Goal: Task Accomplishment & Management: Manage account settings

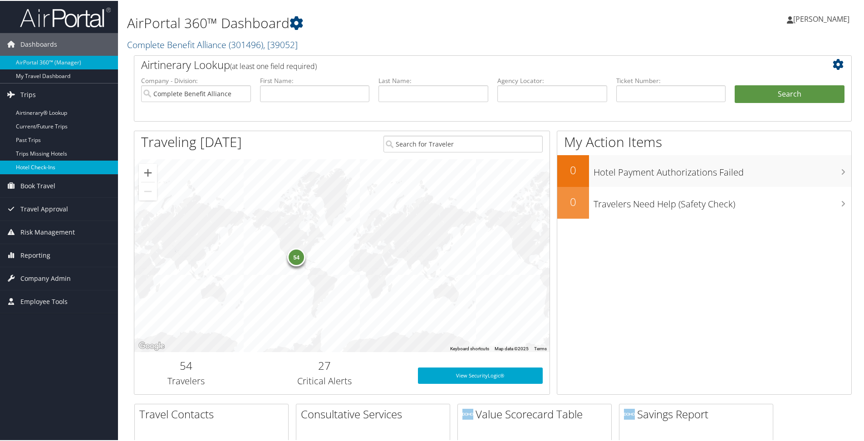
click at [37, 163] on link "Hotel Check-ins" at bounding box center [59, 167] width 118 height 14
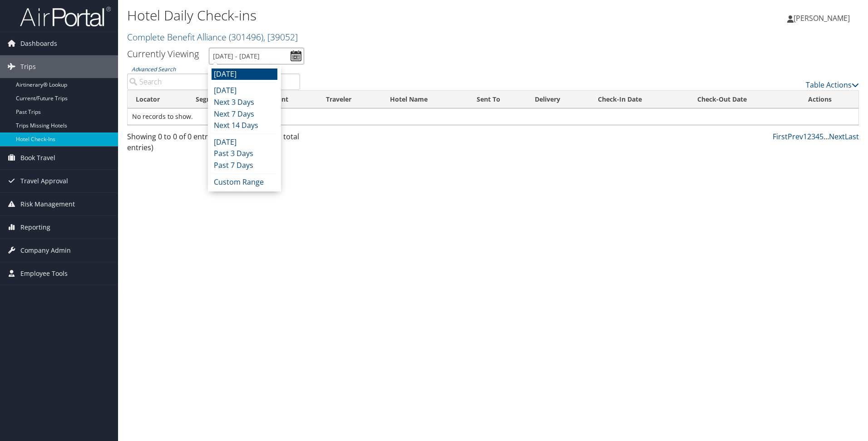
click at [265, 59] on input "[DATE] - [DATE]" at bounding box center [256, 56] width 95 height 17
click at [264, 99] on li "Next 3 Days" at bounding box center [244, 103] width 66 height 12
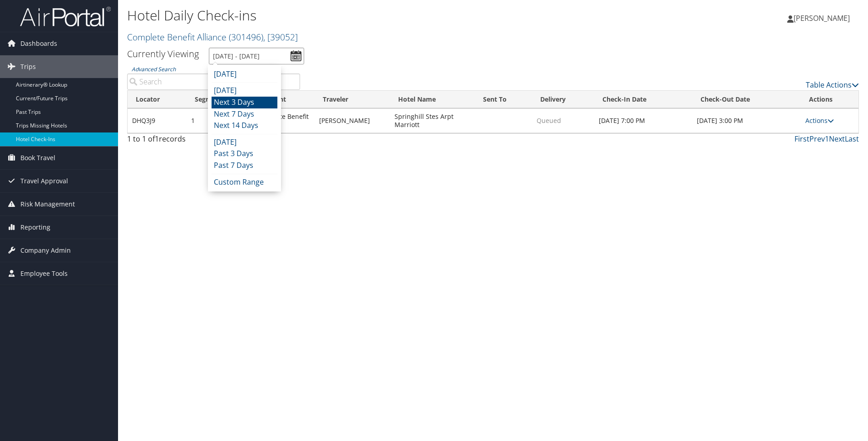
click at [272, 51] on input "[DATE] - [DATE]" at bounding box center [256, 56] width 95 height 17
click at [258, 113] on li "Next 7 Days" at bounding box center [244, 114] width 66 height 12
type input "[DATE] - [DATE]"
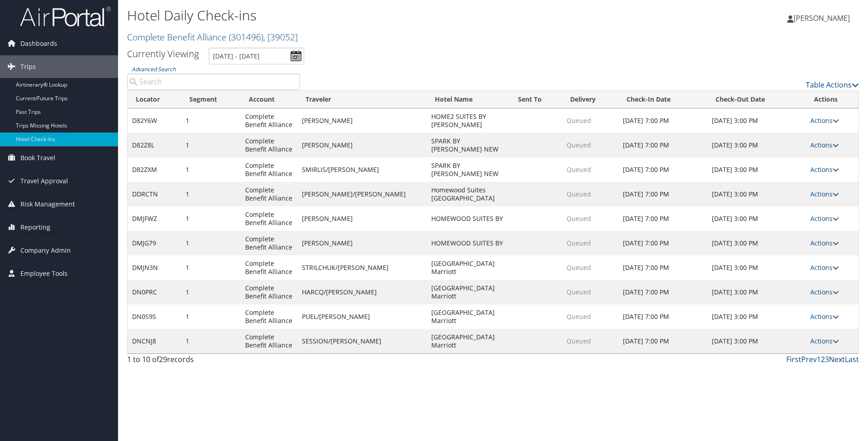
click at [837, 362] on link "Next" at bounding box center [837, 359] width 16 height 10
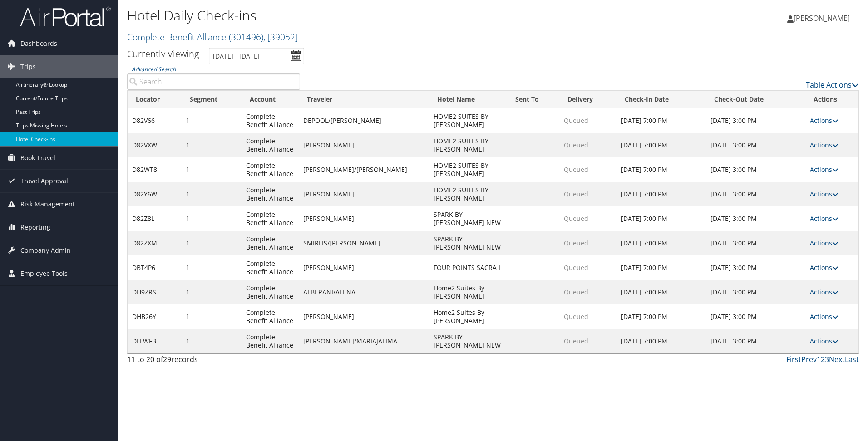
click at [820, 268] on link "Actions" at bounding box center [823, 267] width 29 height 9
click at [772, 295] on link "Logs" at bounding box center [795, 296] width 78 height 15
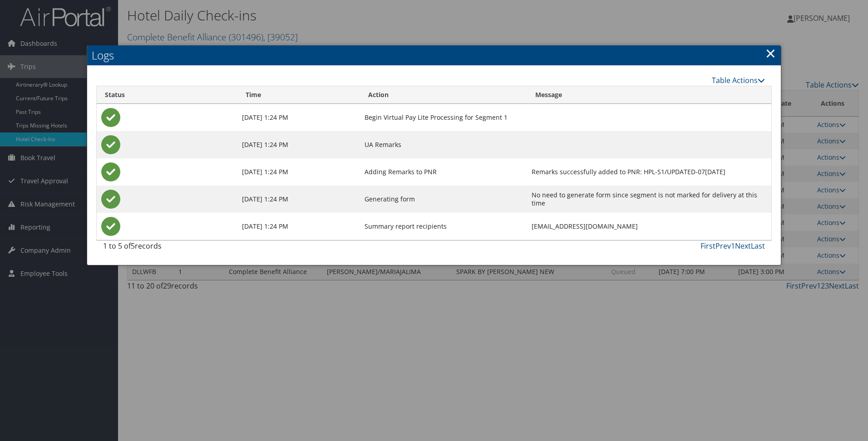
click at [768, 56] on link "×" at bounding box center [770, 53] width 10 height 18
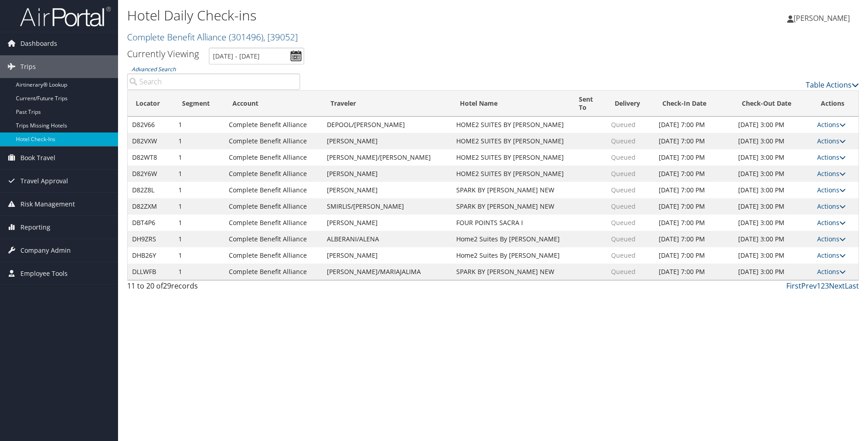
click at [835, 221] on link "Actions" at bounding box center [831, 222] width 29 height 9
click at [790, 235] on link "Resend" at bounding box center [802, 235] width 78 height 15
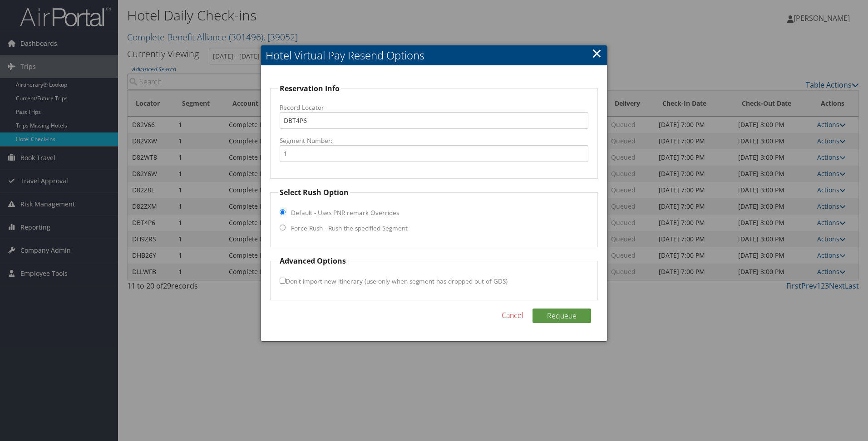
click at [367, 233] on label "Force Rush - Rush the specified Segment" at bounding box center [349, 228] width 117 height 9
click at [285, 230] on input "Force Rush - Rush the specified Segment" at bounding box center [282, 228] width 6 height 6
radio input "true"
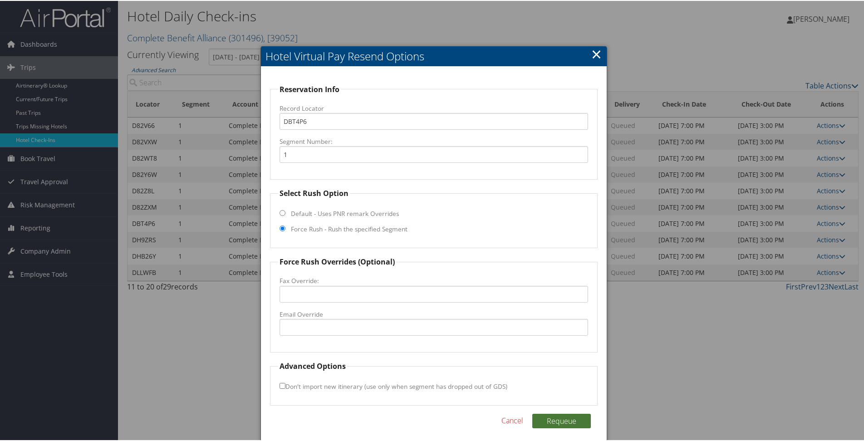
click at [563, 419] on button "Requeue" at bounding box center [561, 420] width 59 height 15
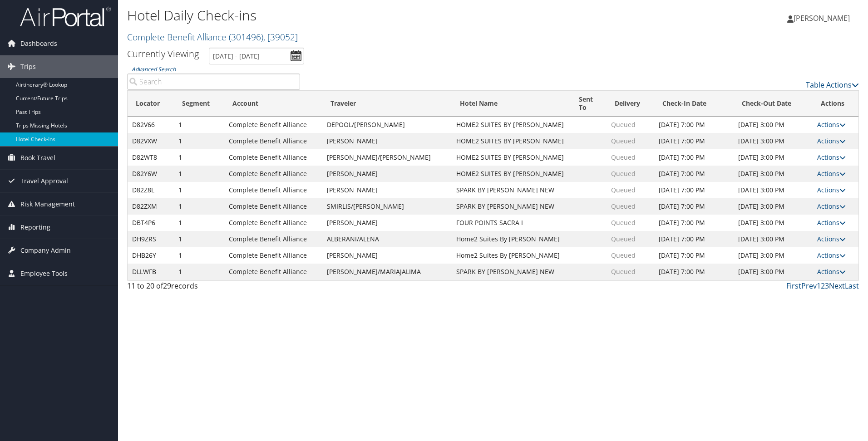
click at [837, 288] on link "Next" at bounding box center [837, 286] width 16 height 10
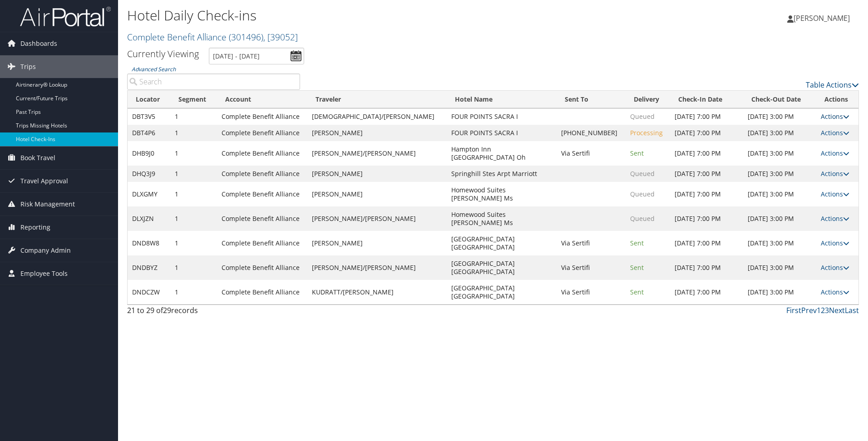
click at [822, 121] on link "Actions" at bounding box center [834, 116] width 29 height 9
click at [803, 135] on link "Resend" at bounding box center [802, 137] width 78 height 15
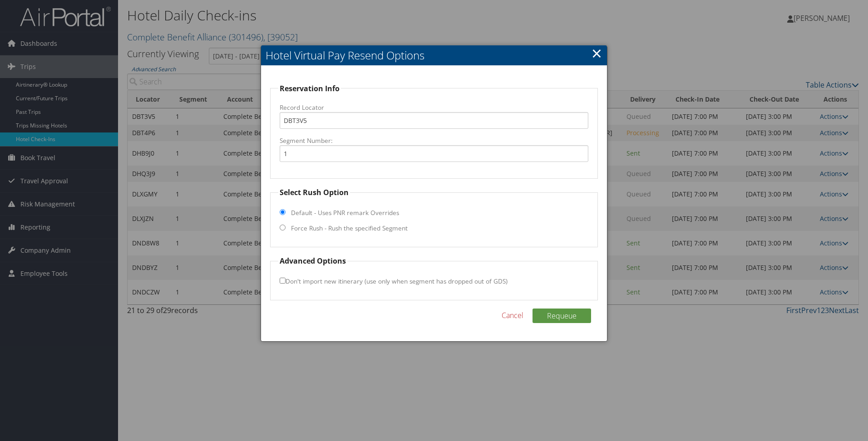
click at [370, 228] on label "Force Rush - Rush the specified Segment" at bounding box center [349, 228] width 117 height 9
click at [285, 228] on input "Force Rush - Rush the specified Segment" at bounding box center [282, 228] width 6 height 6
radio input "true"
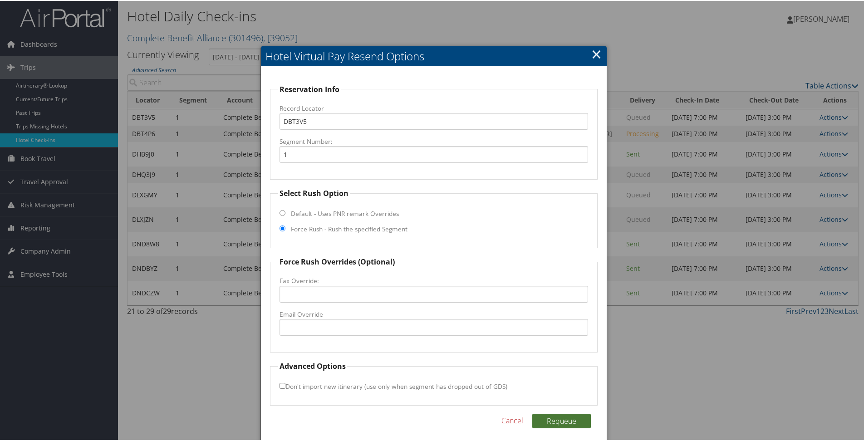
click at [564, 419] on button "Requeue" at bounding box center [561, 420] width 59 height 15
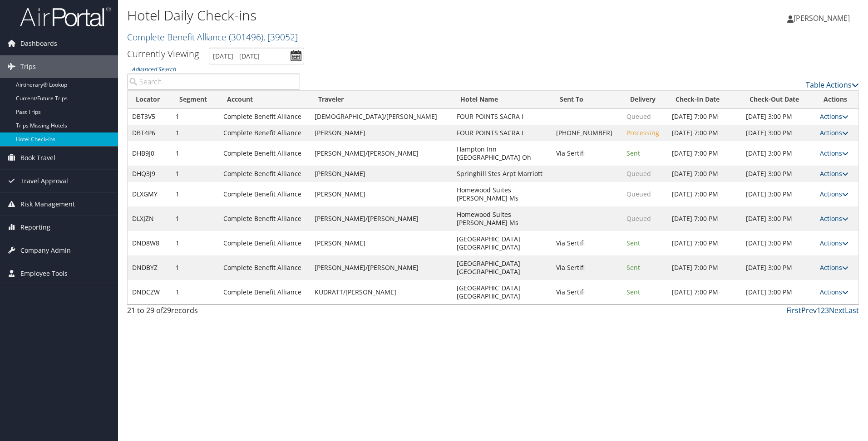
click at [814, 305] on link "Prev" at bounding box center [808, 310] width 15 height 10
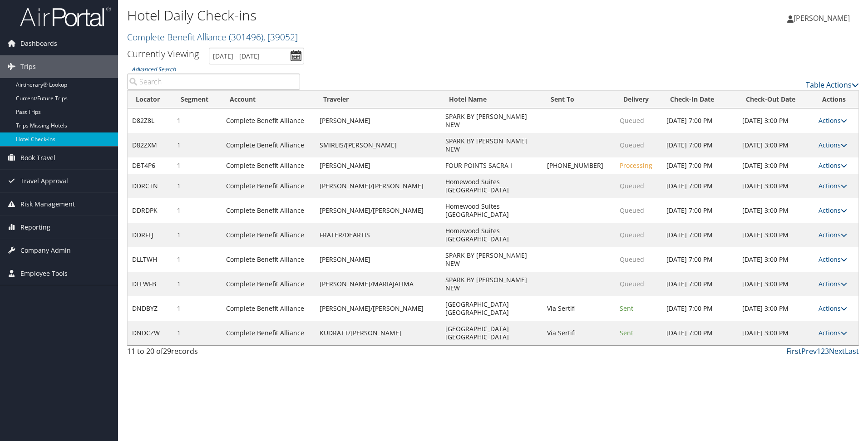
click at [792, 346] on link "First" at bounding box center [793, 351] width 15 height 10
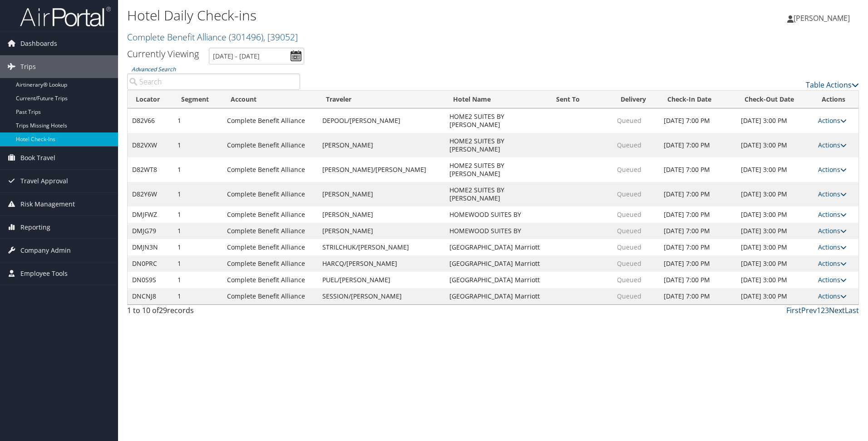
click at [834, 305] on link "Next" at bounding box center [837, 310] width 16 height 10
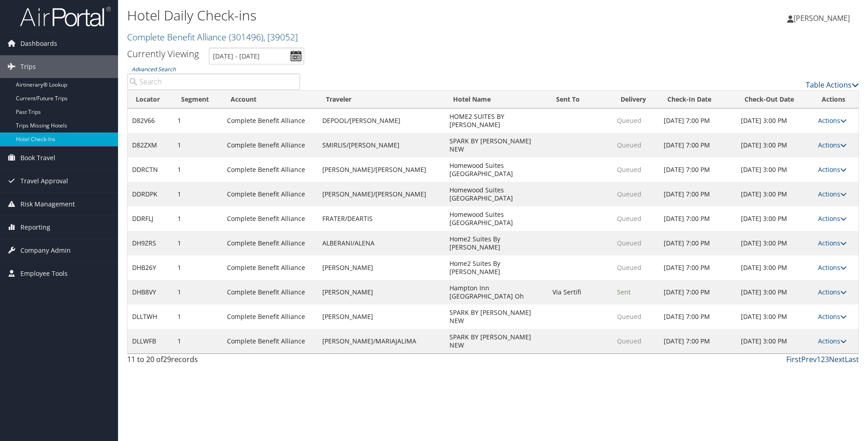
click at [834, 312] on link "Actions" at bounding box center [832, 316] width 29 height 9
drag, startPoint x: 860, startPoint y: 375, endPoint x: 853, endPoint y: 360, distance: 17.0
click at [859, 375] on div "Hotel Daily Check-ins Complete Benefit Alliance ( 301496 ) , [ 39052 ] Complete…" at bounding box center [493, 220] width 750 height 441
click at [838, 354] on link "Next" at bounding box center [837, 359] width 16 height 10
